Goal: Task Accomplishment & Management: Manage account settings

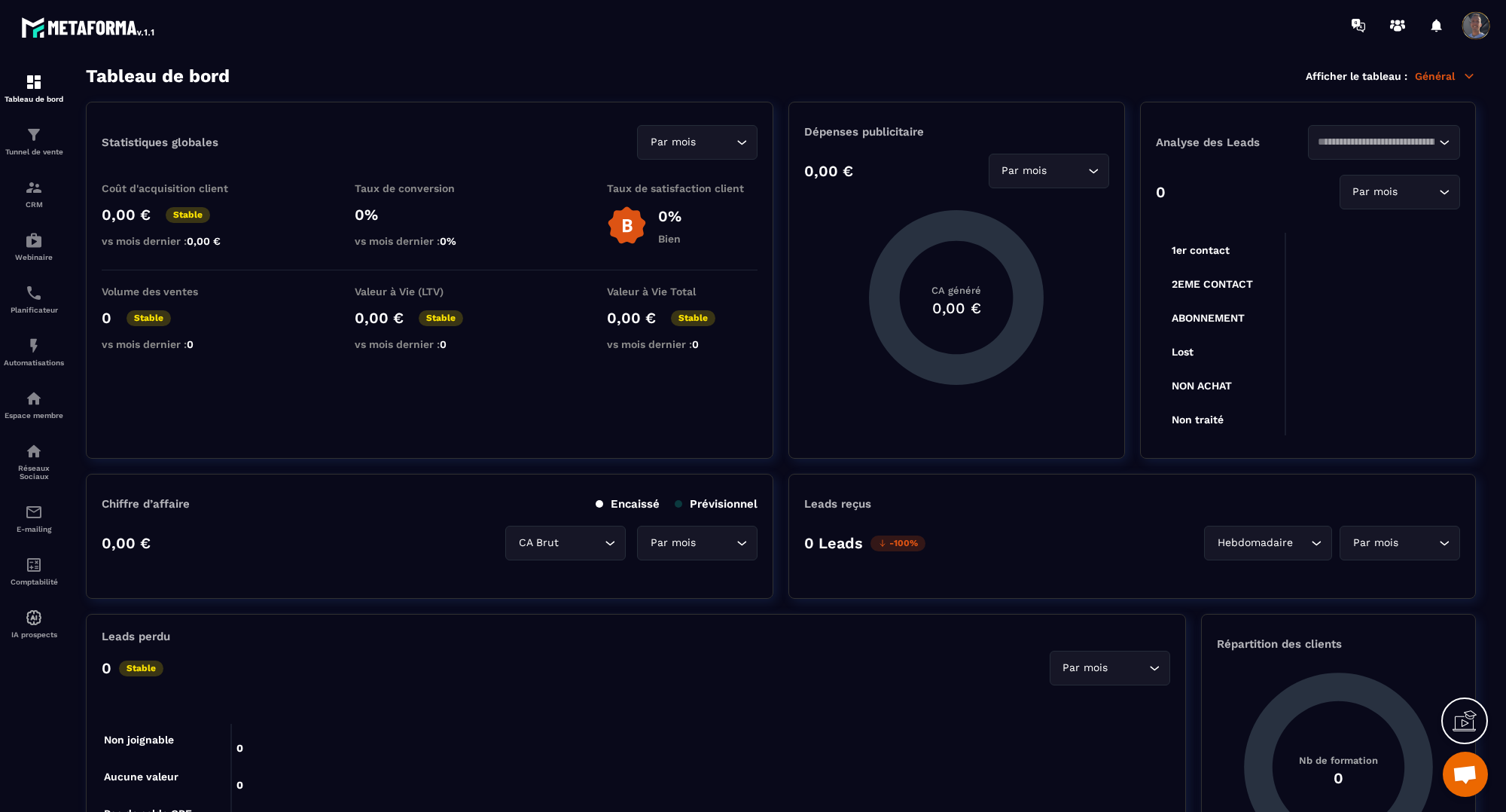
scroll to position [2651, 0]
click at [36, 336] on link "Automatisations" at bounding box center [33, 351] width 60 height 52
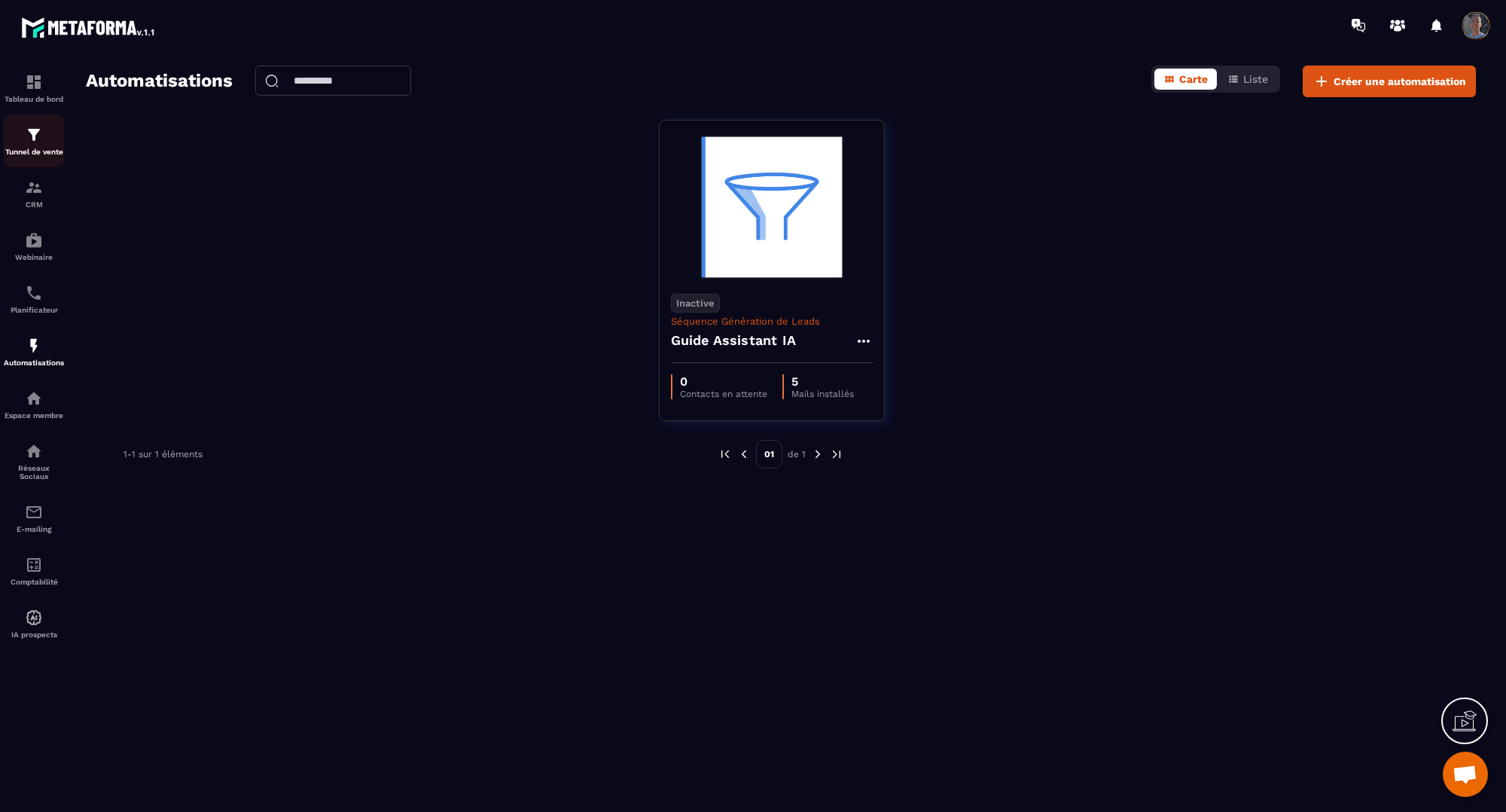
click at [31, 159] on link "Tunnel de vente" at bounding box center [33, 140] width 60 height 52
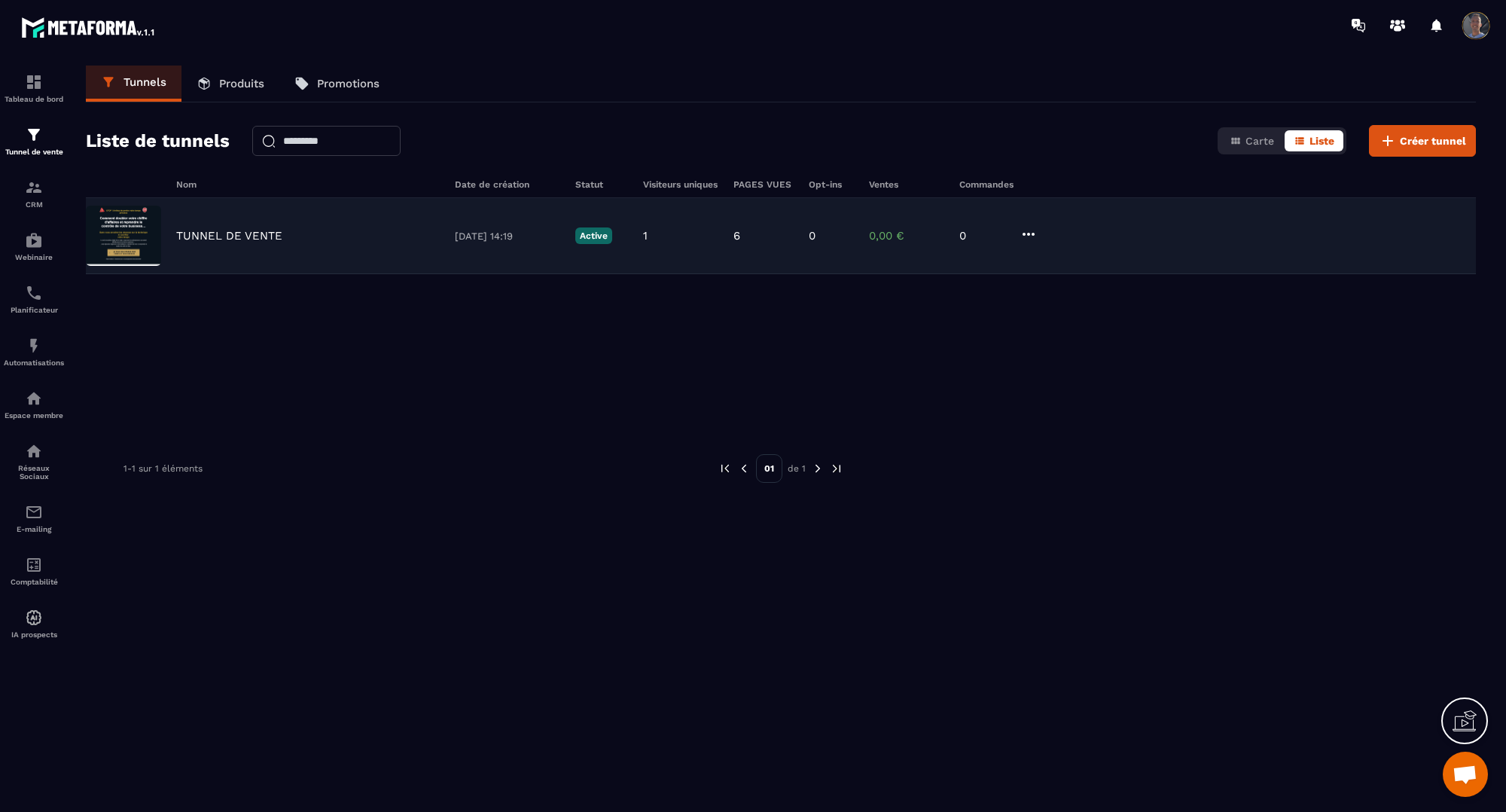
click at [213, 223] on div "TUNNEL DE VENTE [DATE] 14:19 Active 1 6 0 0,00 € 0" at bounding box center [781, 237] width 1391 height 76
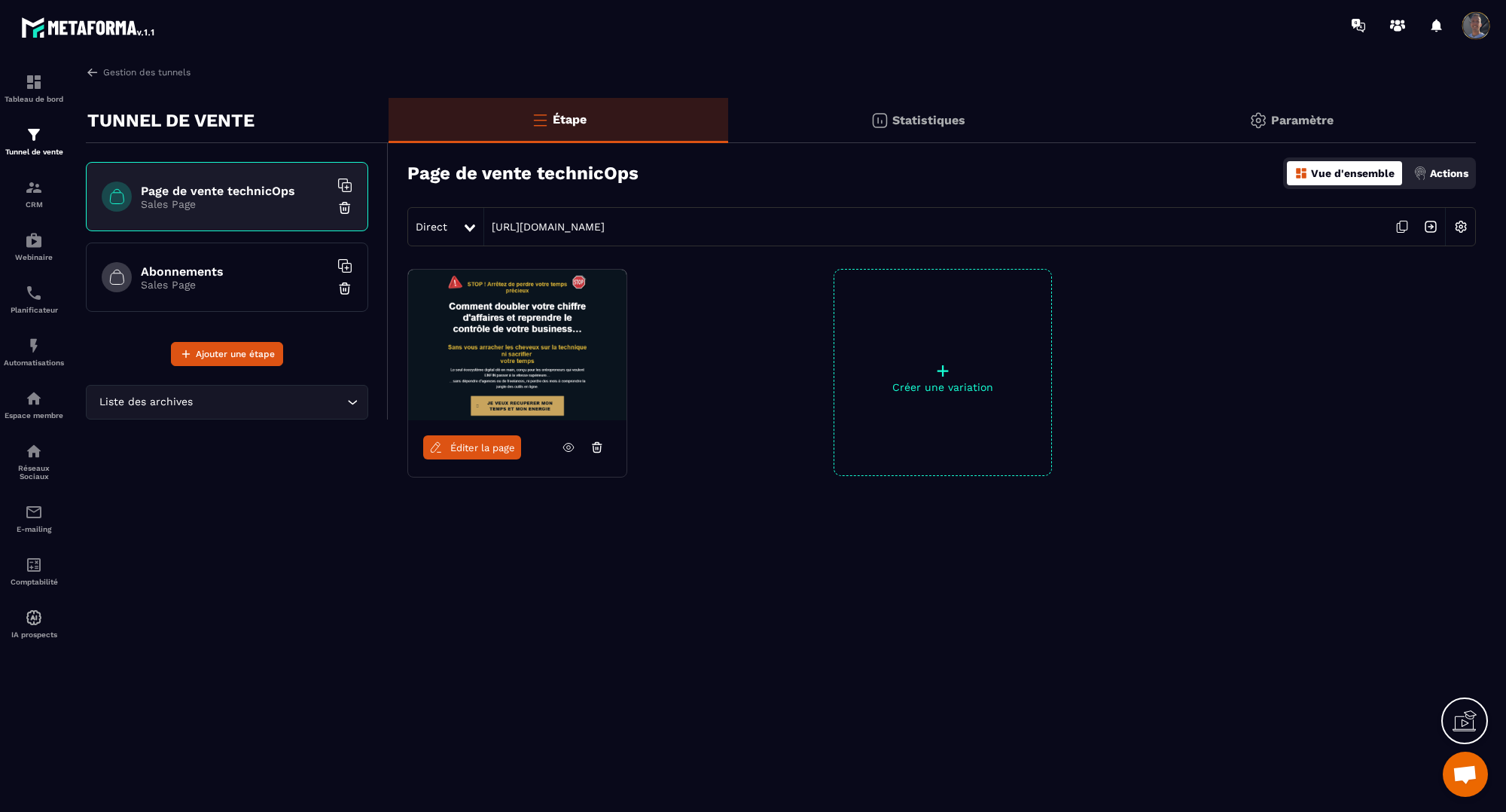
click at [238, 269] on h6 "Abonnements" at bounding box center [235, 271] width 188 height 14
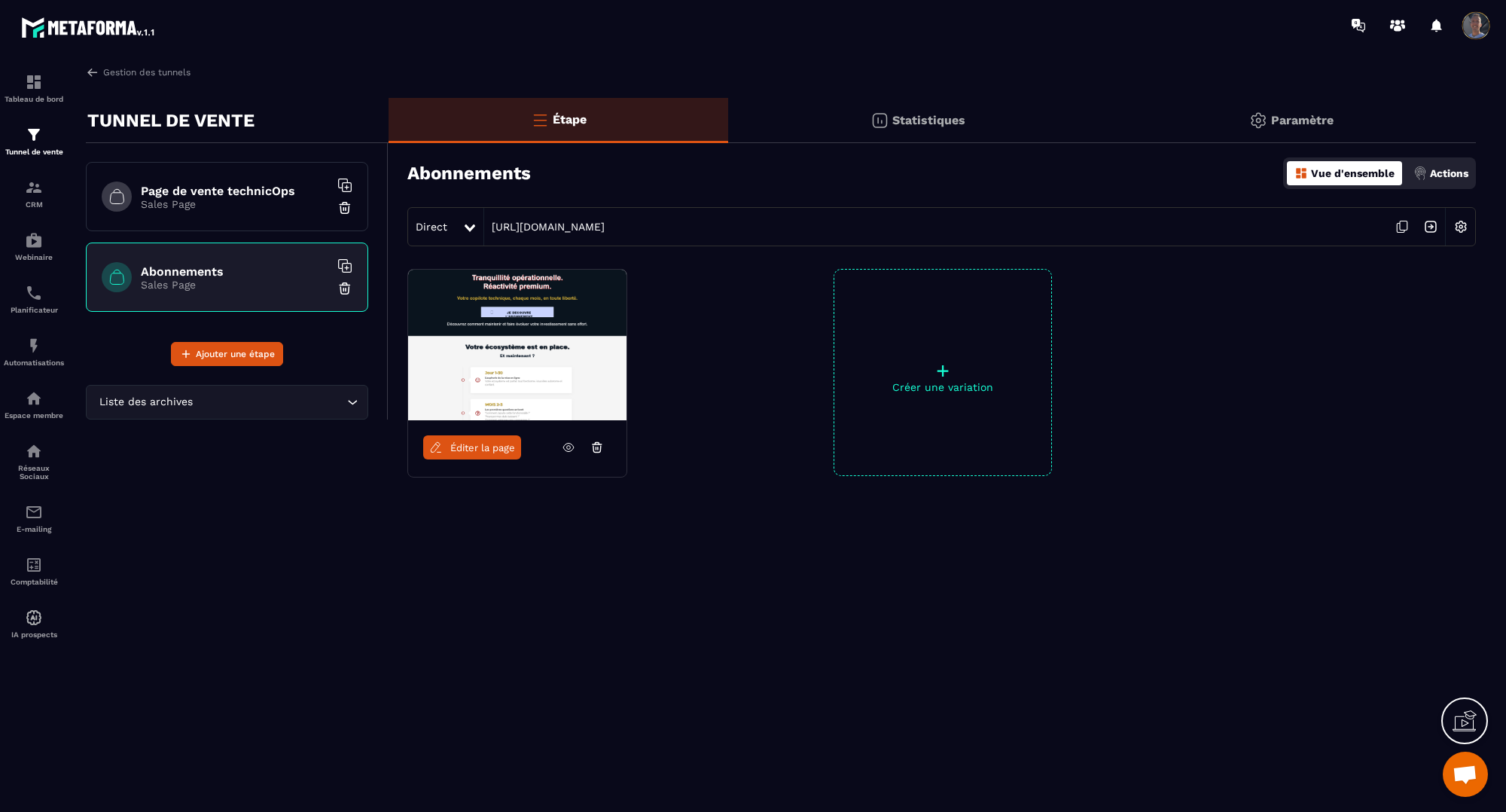
click at [239, 241] on div "Page de vente technicOps Sales Page Abonnements Sales Page" at bounding box center [227, 242] width 282 height 161
click at [243, 209] on p "Sales Page" at bounding box center [235, 204] width 188 height 12
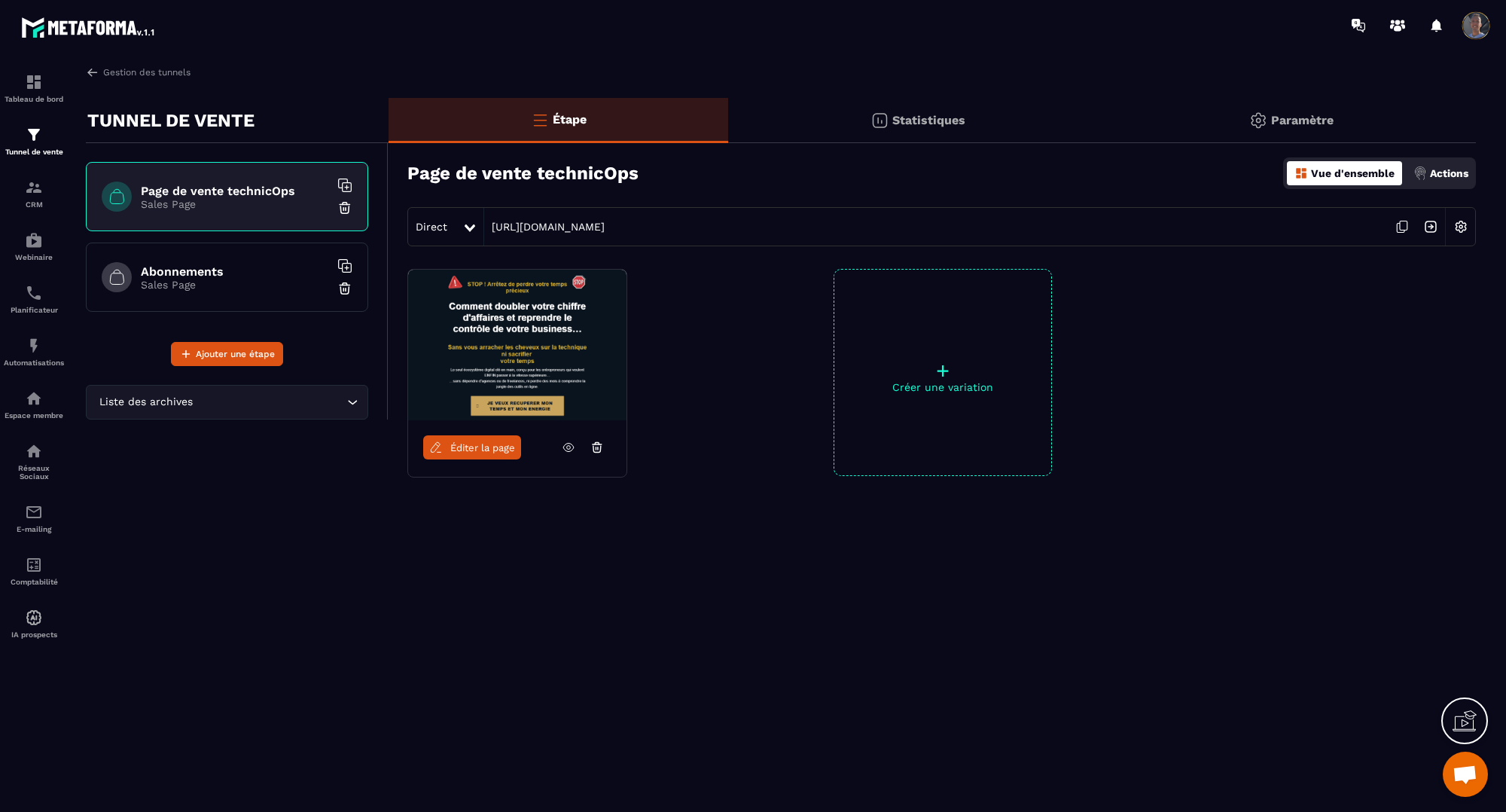
click at [224, 265] on h6 "Abonnements" at bounding box center [235, 271] width 188 height 14
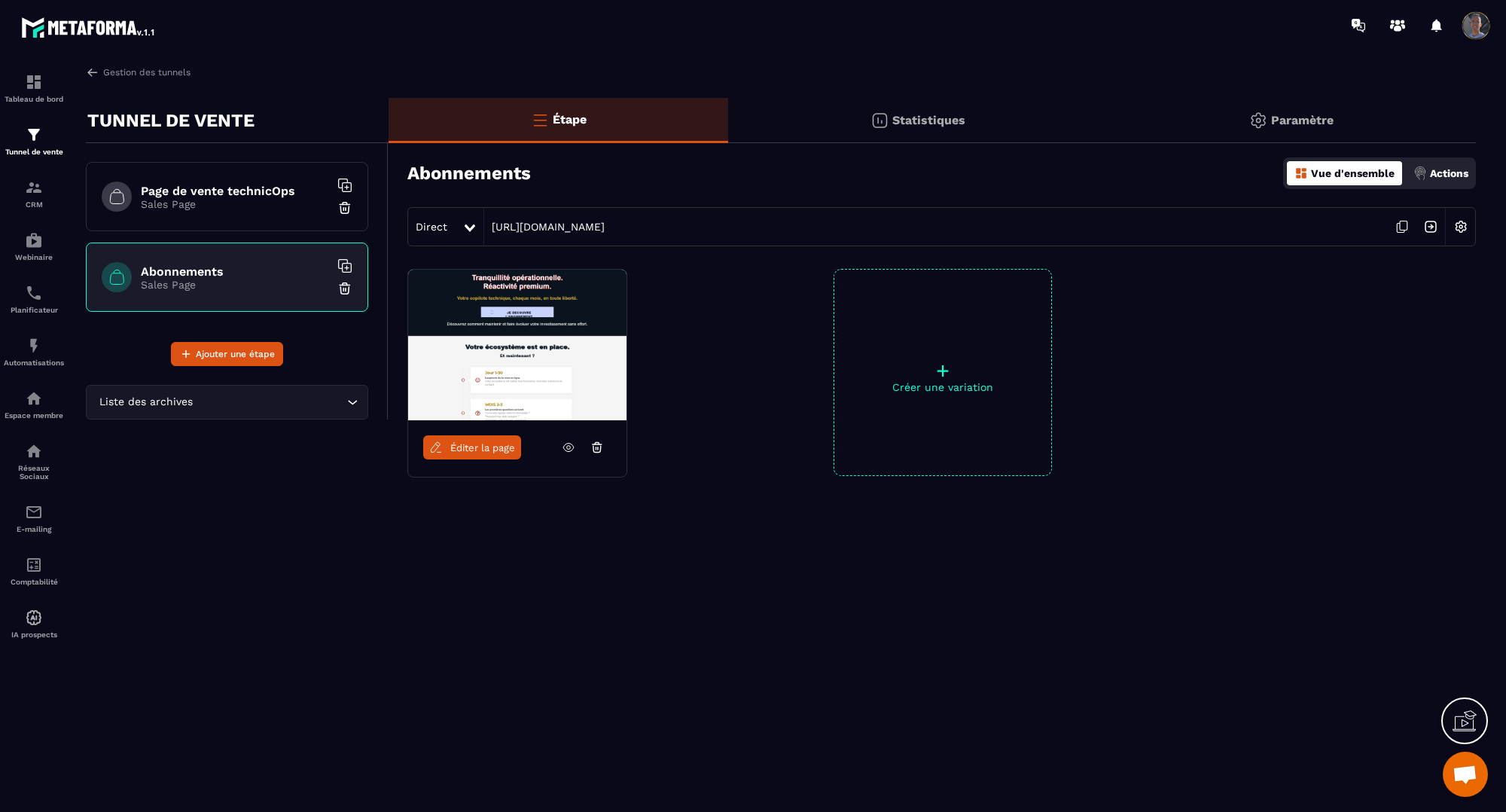
click at [251, 219] on div "Page de vente technicOps Sales Page" at bounding box center [227, 197] width 282 height 70
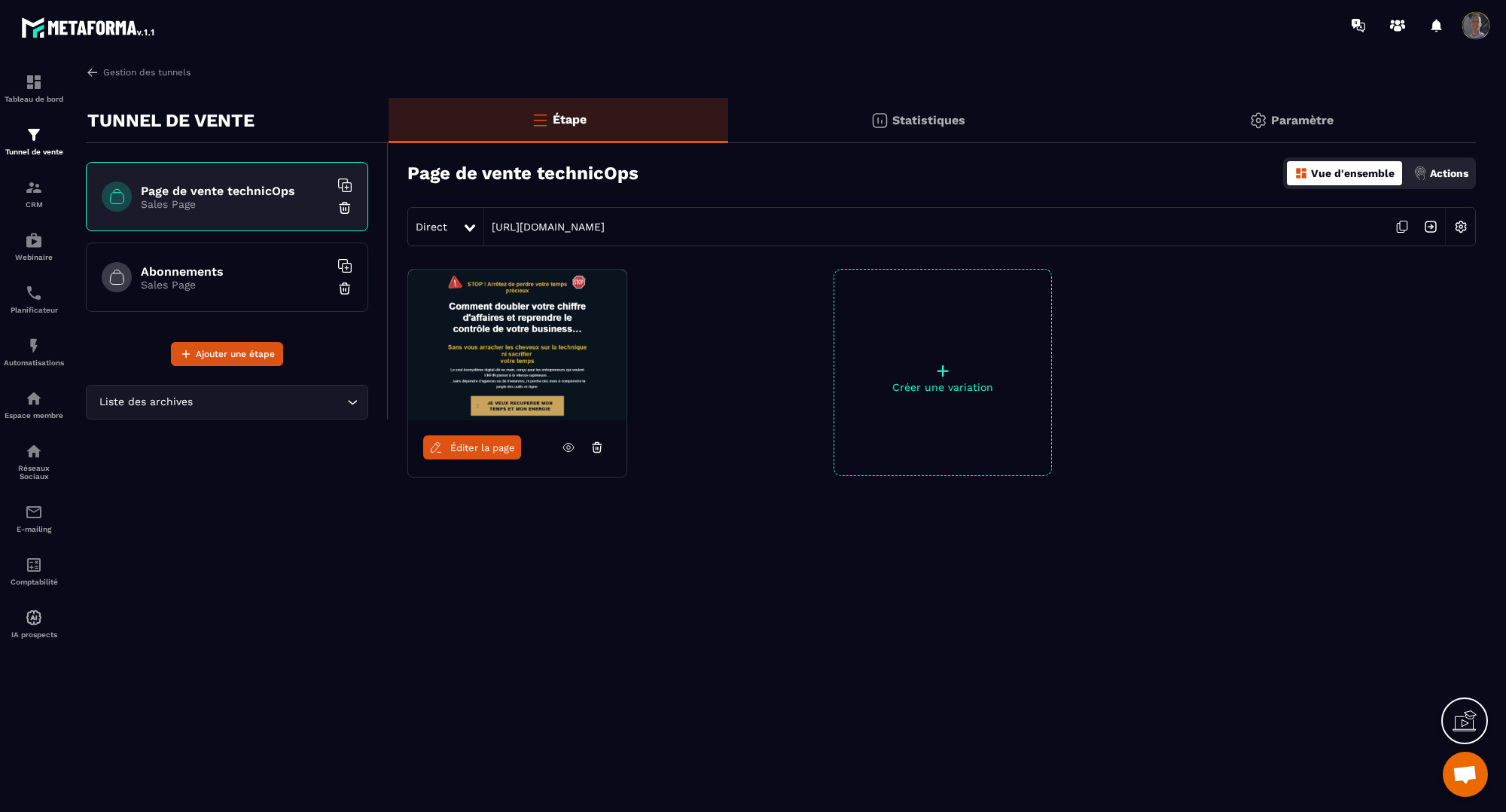
click at [570, 453] on icon at bounding box center [569, 448] width 13 height 13
